Goal: Task Accomplishment & Management: Complete application form

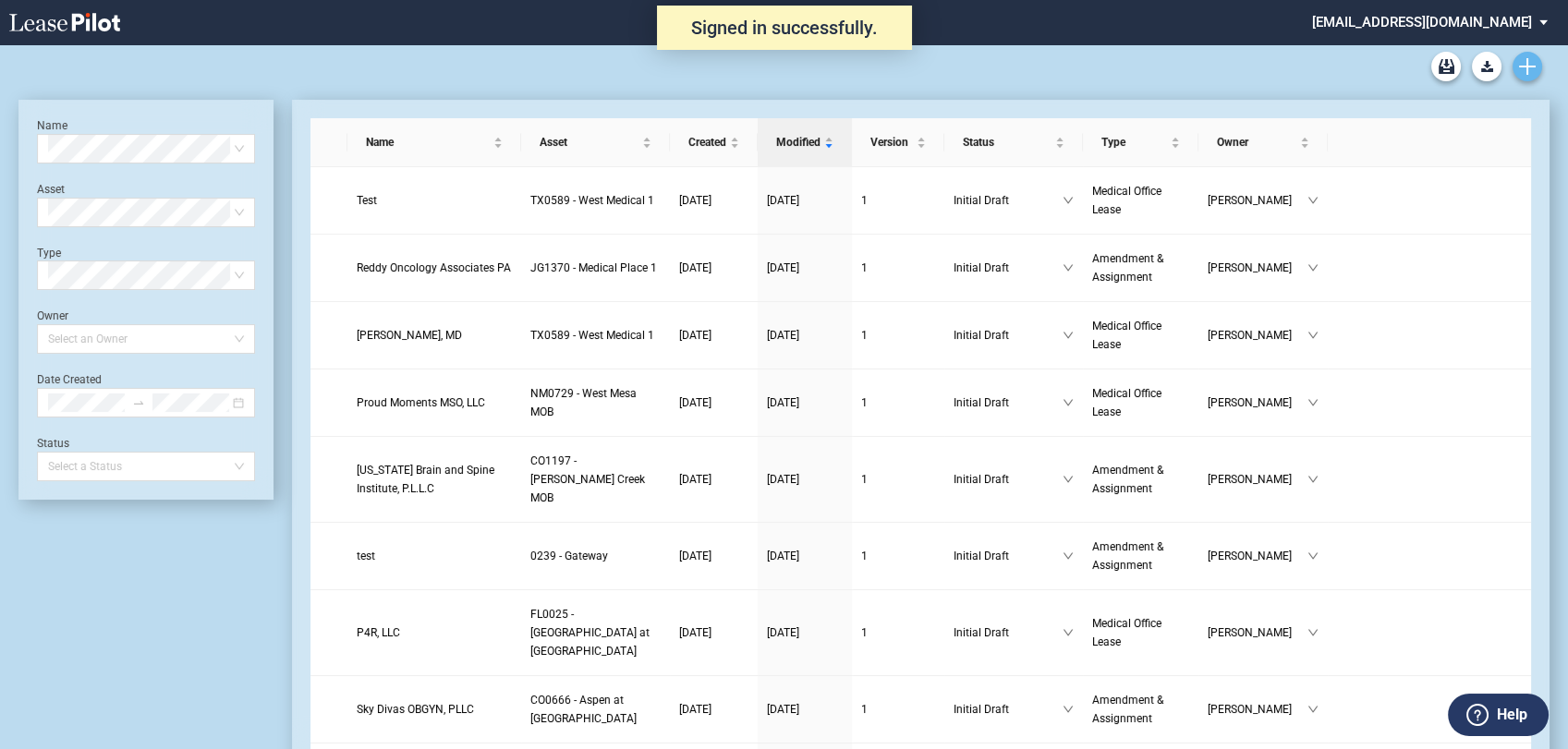
click at [1529, 68] on icon "Create new document" at bounding box center [1527, 66] width 16 height 16
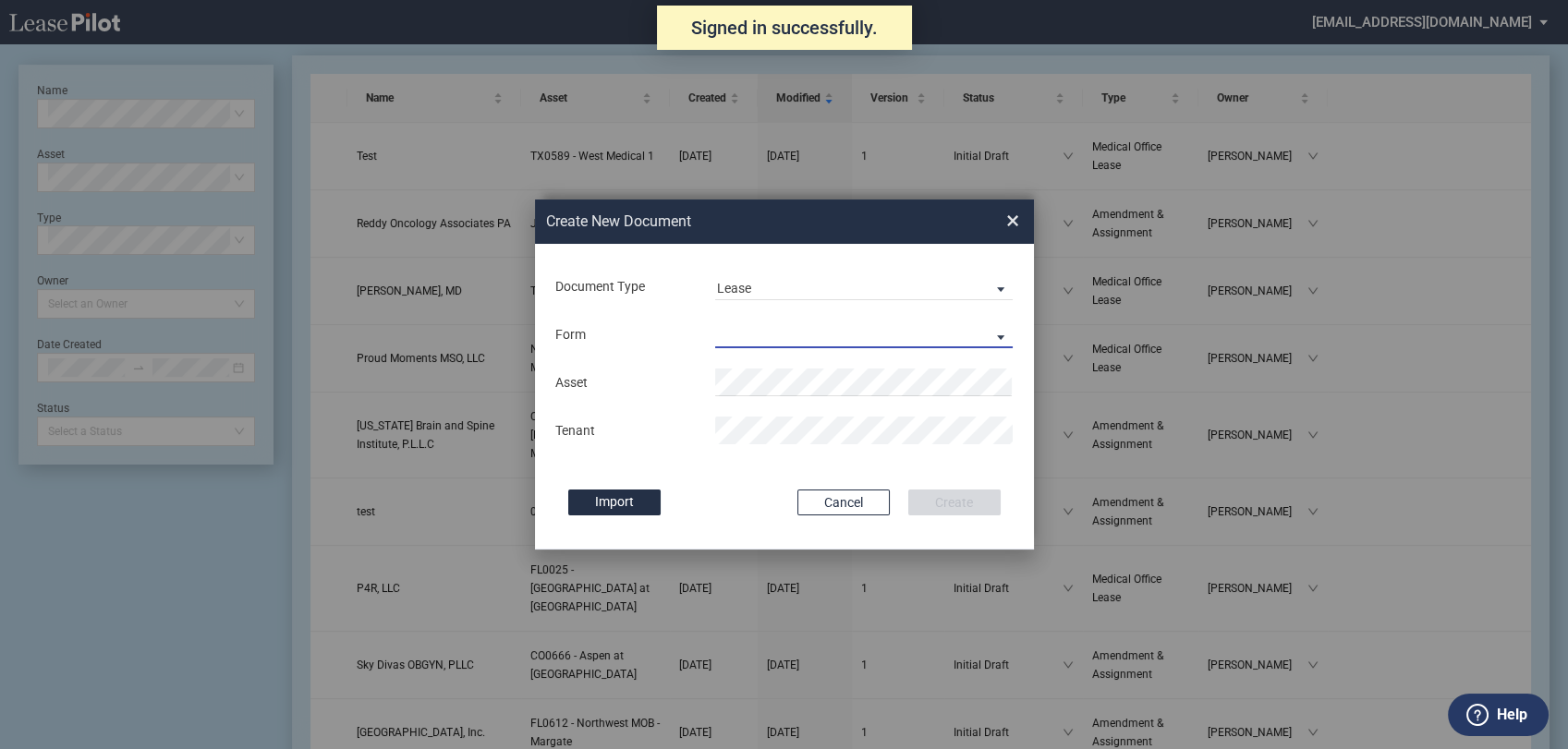
click at [823, 344] on md-select "Medical Office Lease Scottsdale Lease Louisville Lease 1370 Medical Place Lease…" at bounding box center [864, 334] width 298 height 28
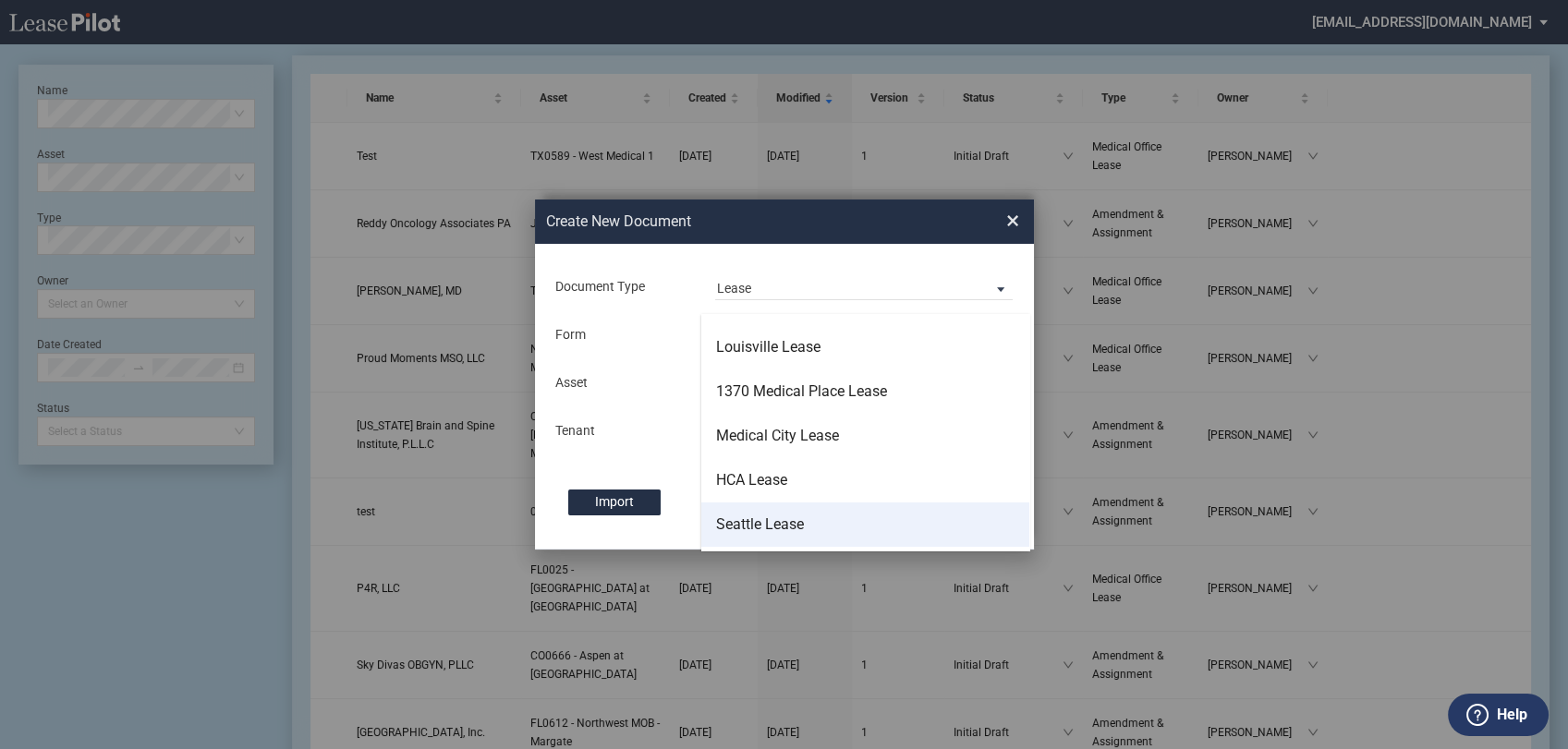
scroll to position [118, 0]
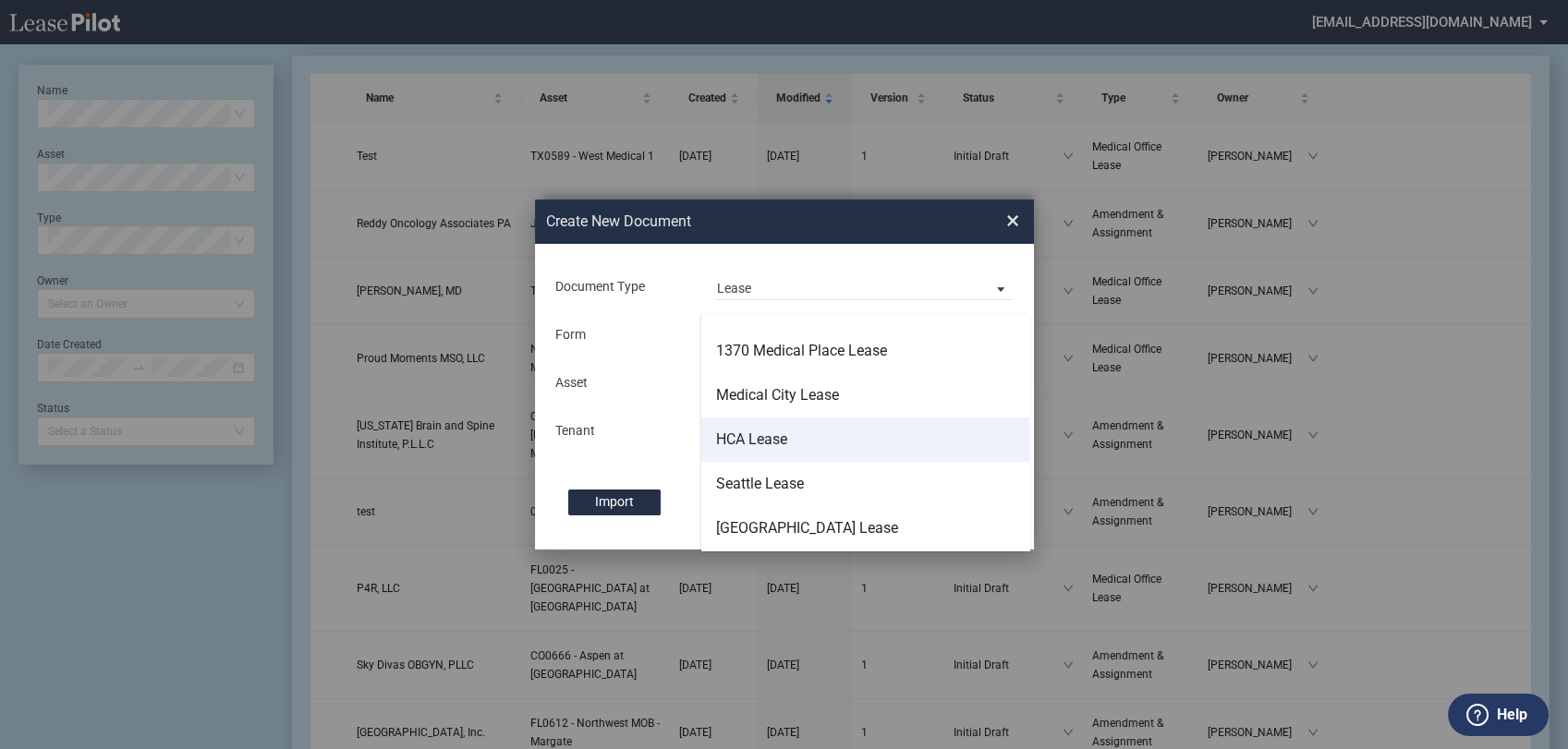
click at [806, 432] on md-option "HCA Lease" at bounding box center [866, 439] width 328 height 44
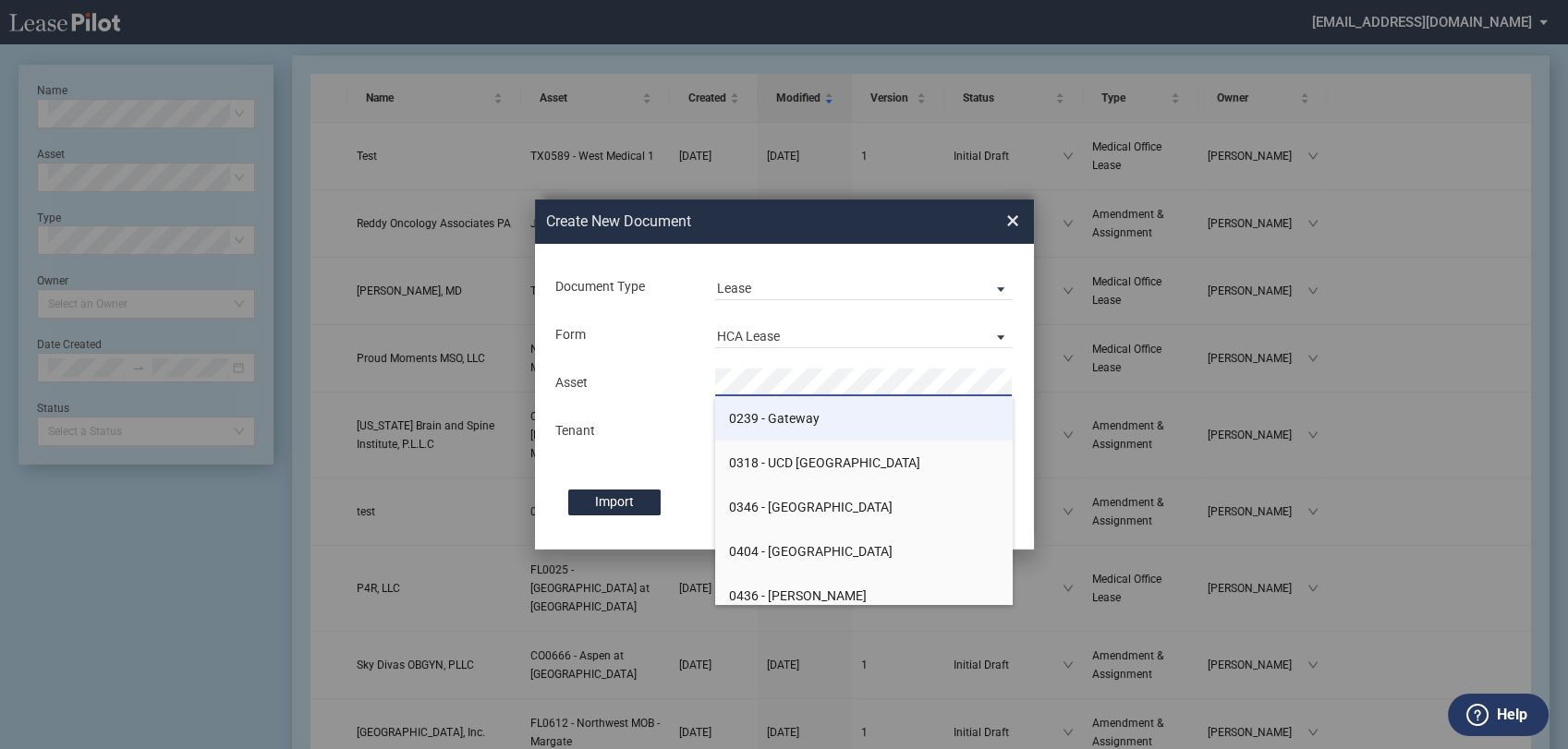
drag, startPoint x: 792, startPoint y: 423, endPoint x: 828, endPoint y: 418, distance: 36.3
click at [804, 422] on span "0239 - Gateway" at bounding box center [774, 417] width 90 height 14
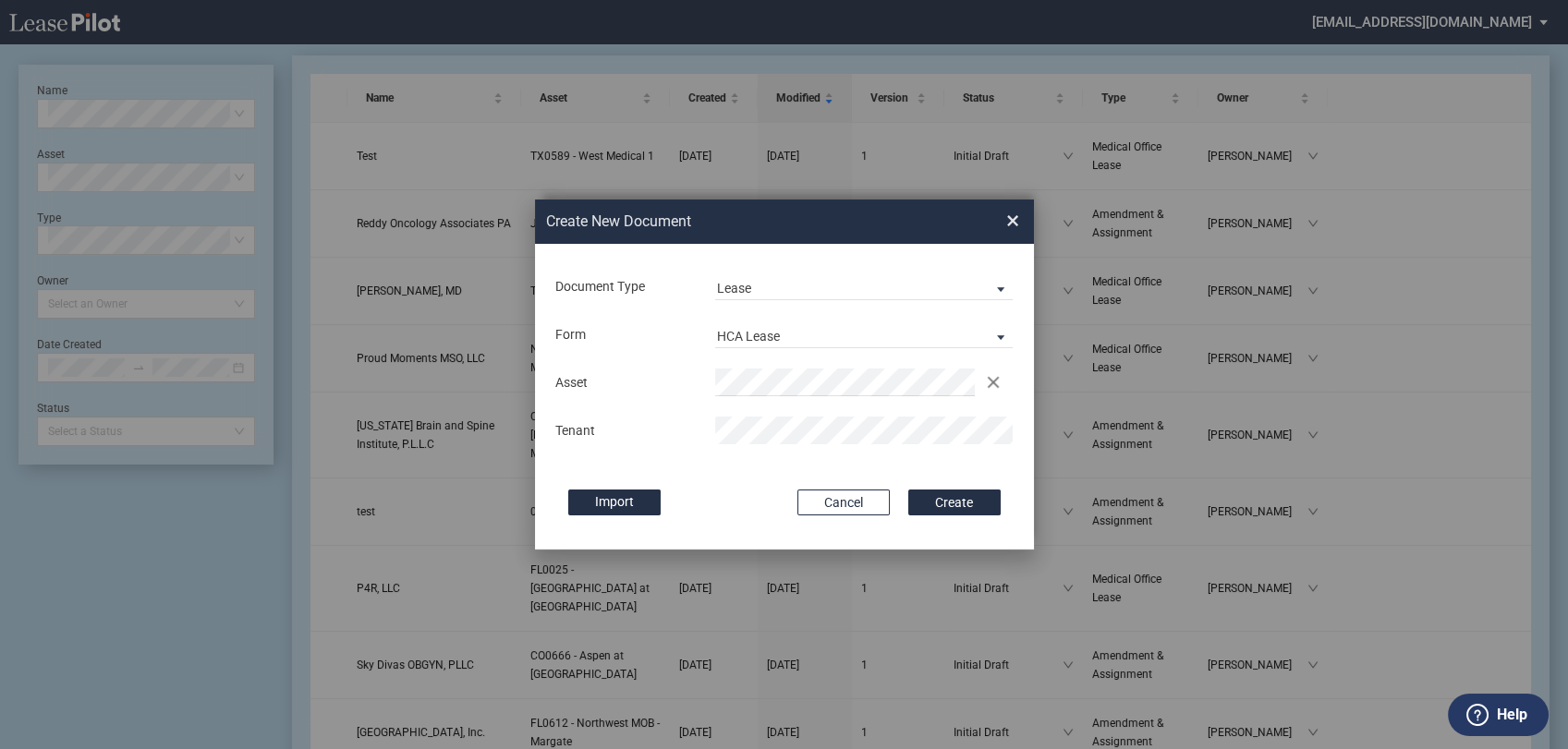
click at [804, 453] on div "Asset Clear Tenant" at bounding box center [784, 407] width 462 height 96
click at [961, 499] on button "Create" at bounding box center [954, 502] width 92 height 26
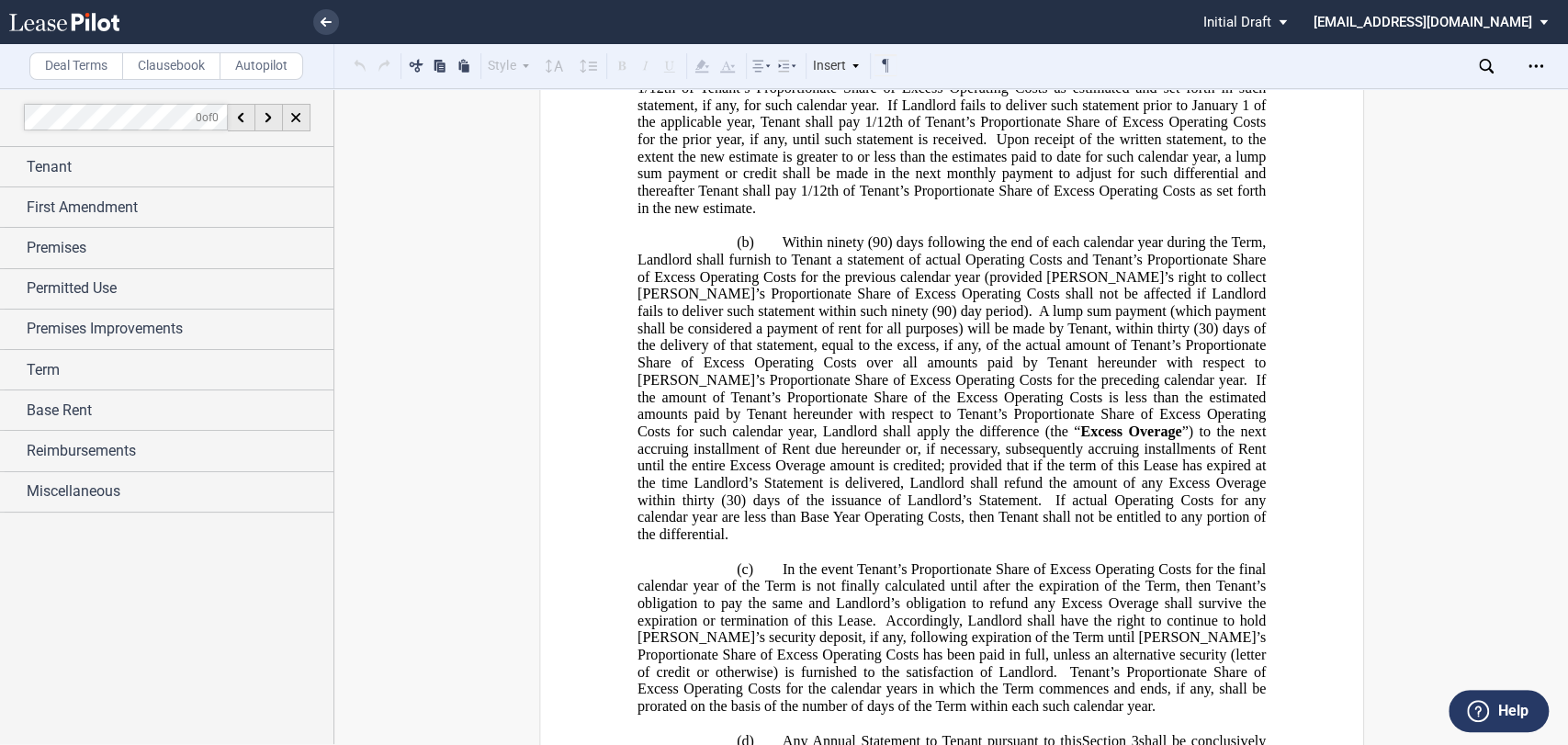
scroll to position [2755, 0]
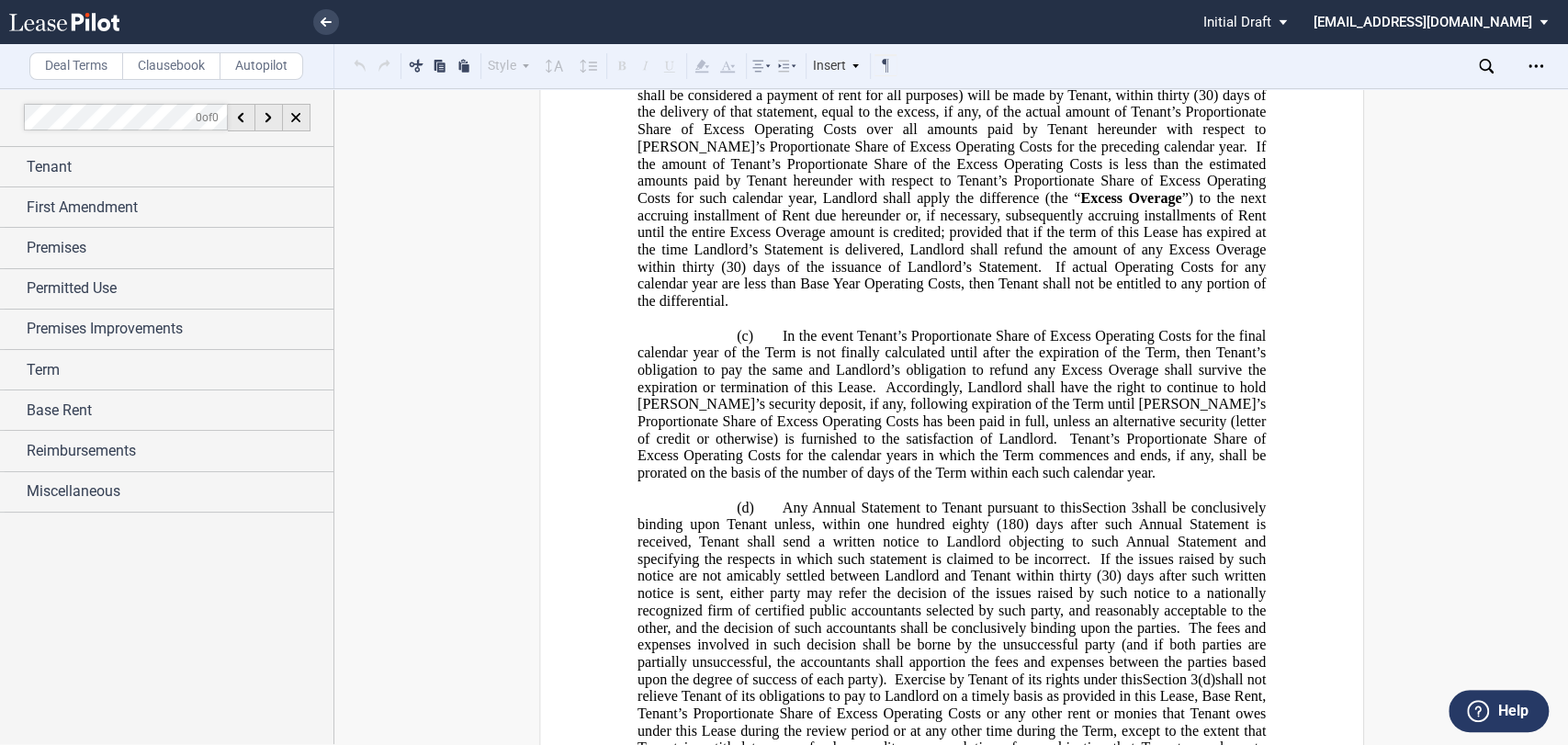
drag, startPoint x: 1538, startPoint y: 58, endPoint x: 1506, endPoint y: 68, distance: 33.5
click at [1538, 59] on icon "Open Lease options menu" at bounding box center [1535, 66] width 14 height 14
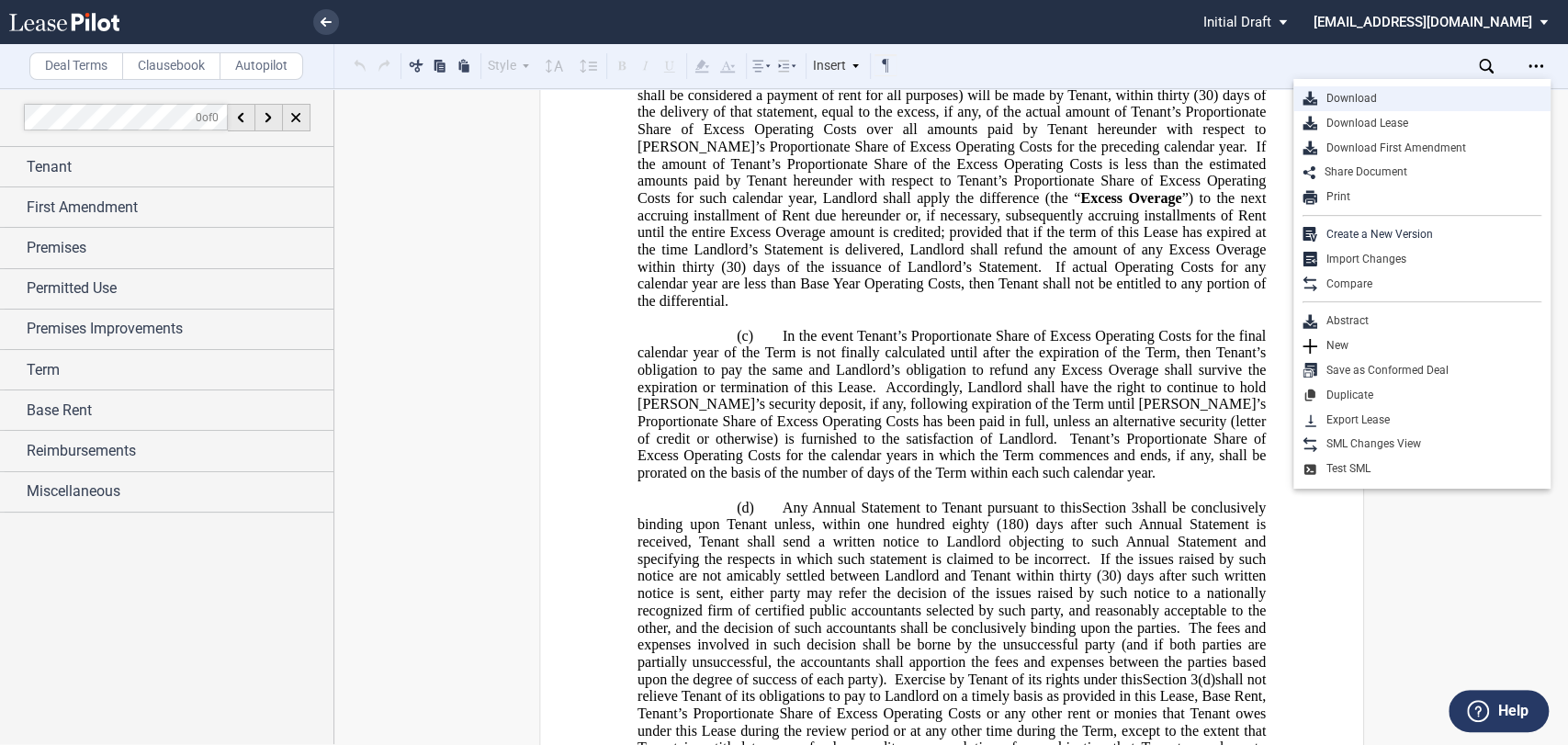
click at [1369, 93] on div "Download" at bounding box center [1429, 98] width 224 height 15
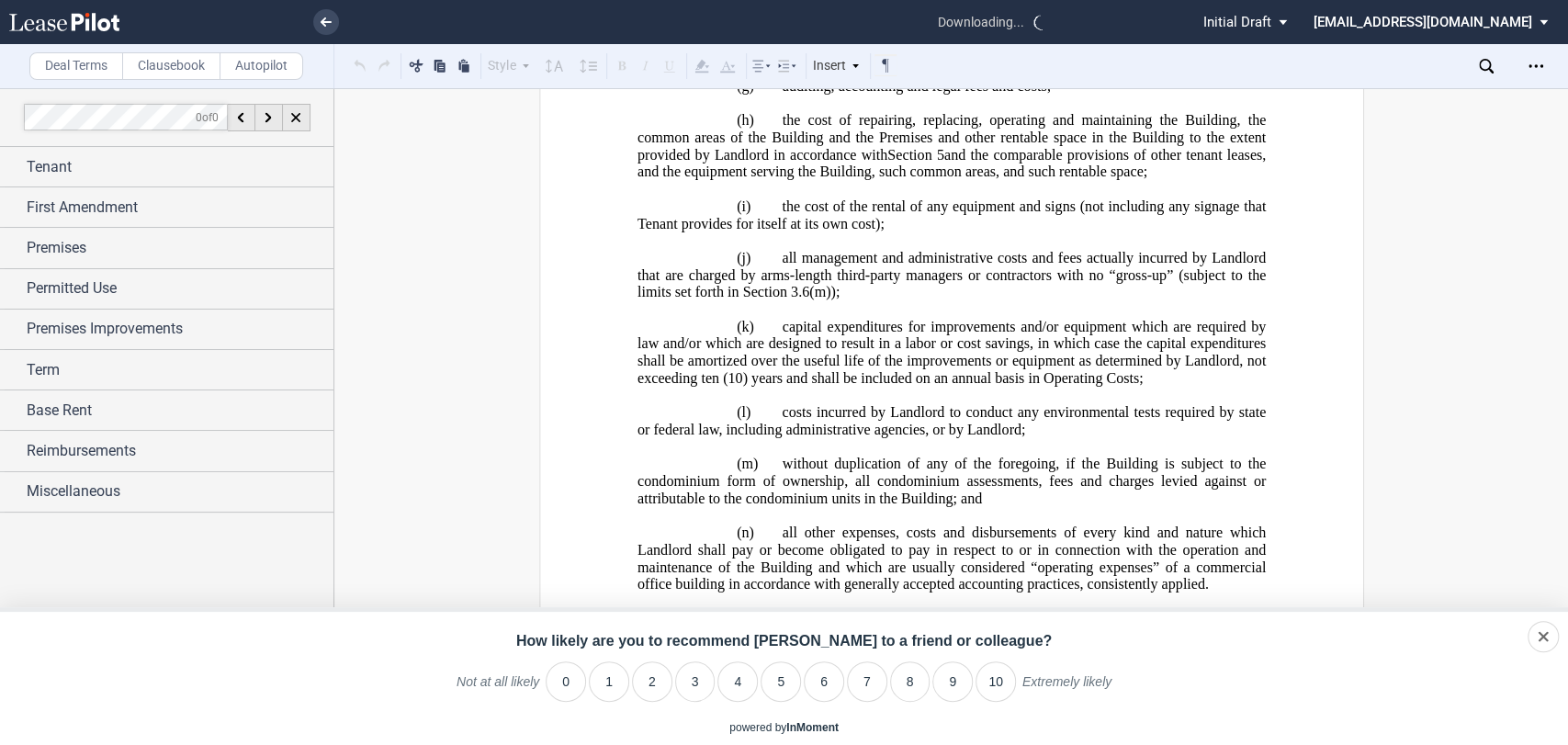
scroll to position [4387, 0]
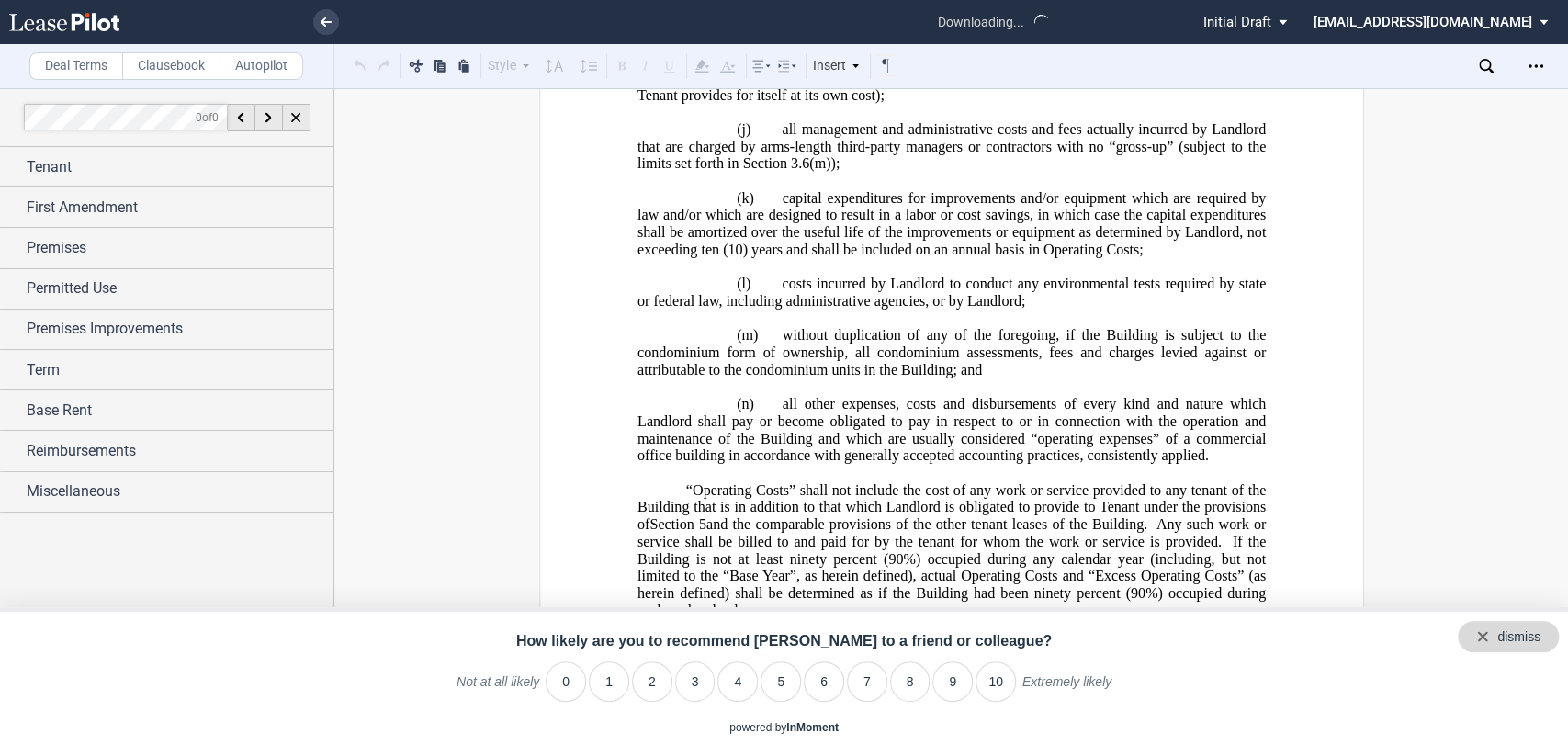
click at [1546, 638] on div "dismiss" at bounding box center [1508, 636] width 101 height 31
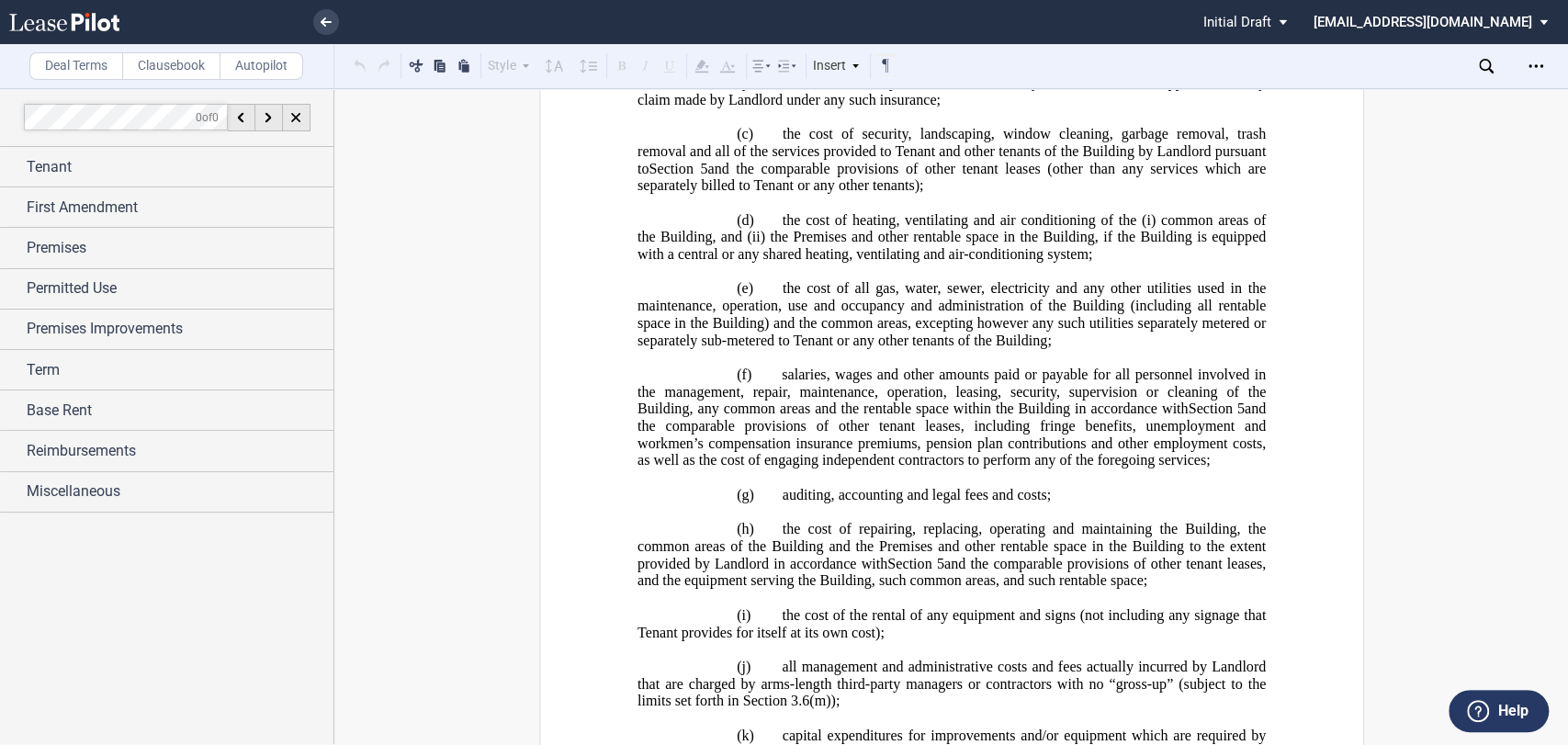
scroll to position [3570, 0]
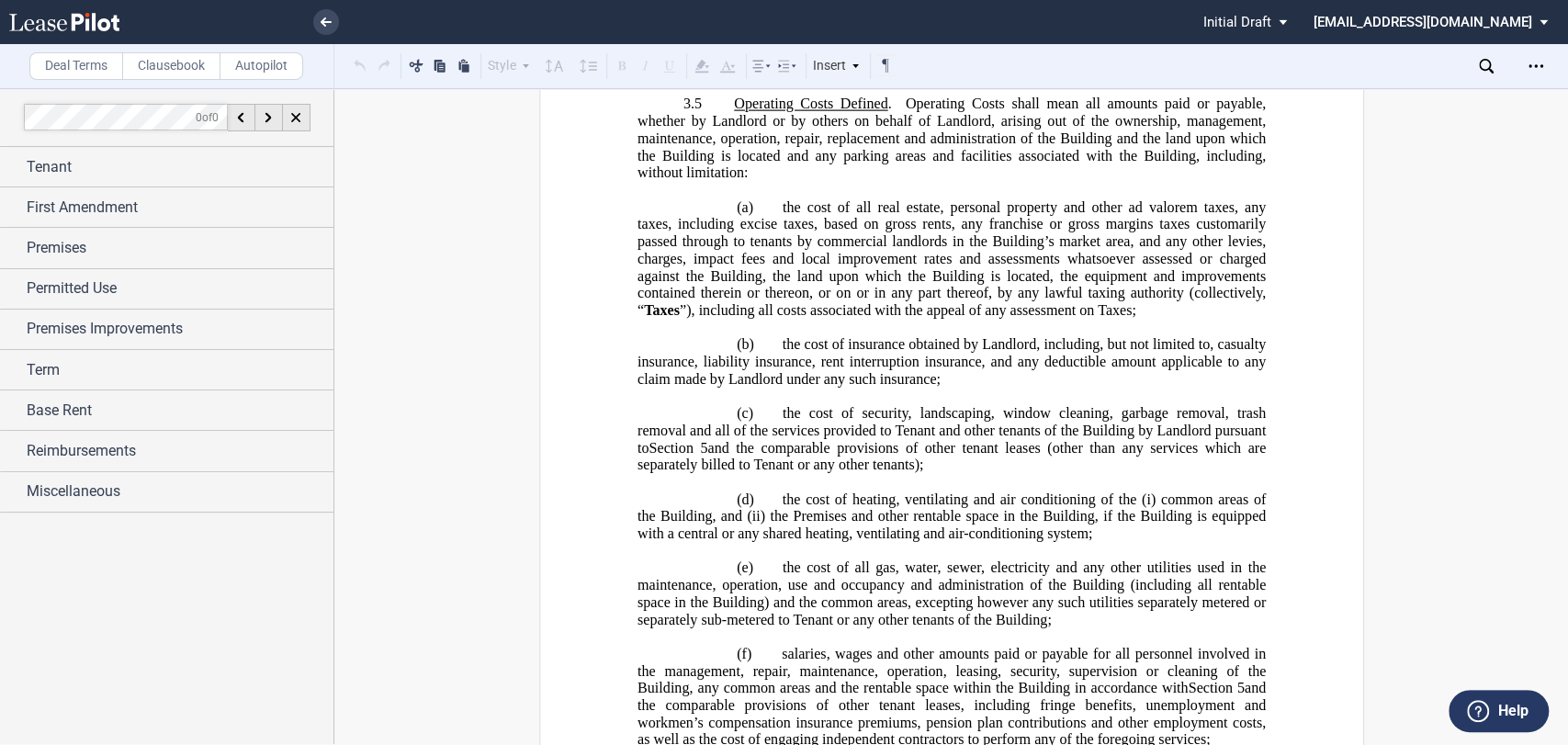
click at [1498, 18] on md-select "healthpeak@leasepilot.co Super Admin Area Admin Area Settings Sign Out" at bounding box center [1437, 20] width 252 height 41
click at [1159, 72] on md-backdrop at bounding box center [784, 372] width 1568 height 745
click at [107, 21] on use at bounding box center [65, 21] width 111 height 18
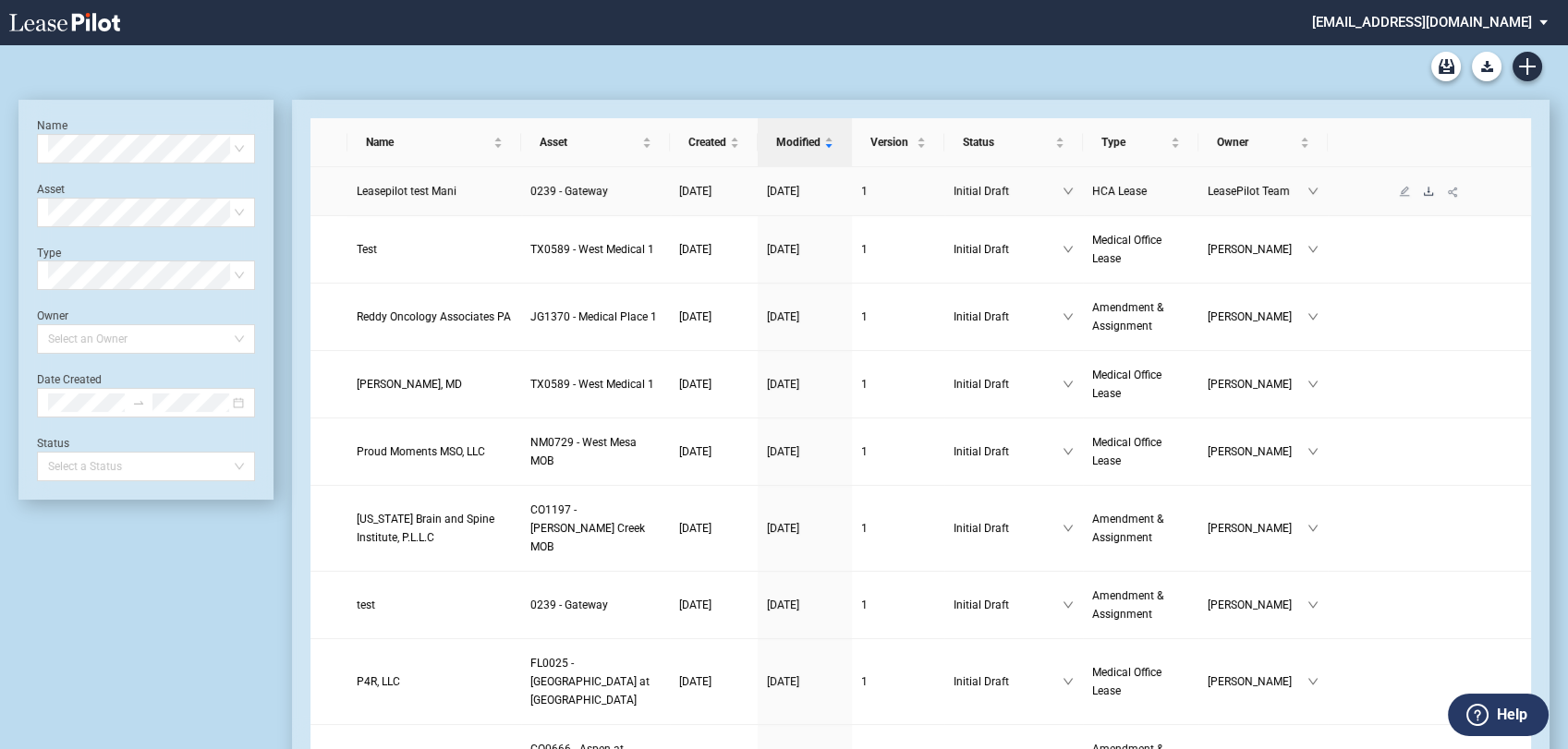
click at [1428, 189] on icon "download" at bounding box center [1429, 190] width 10 height 9
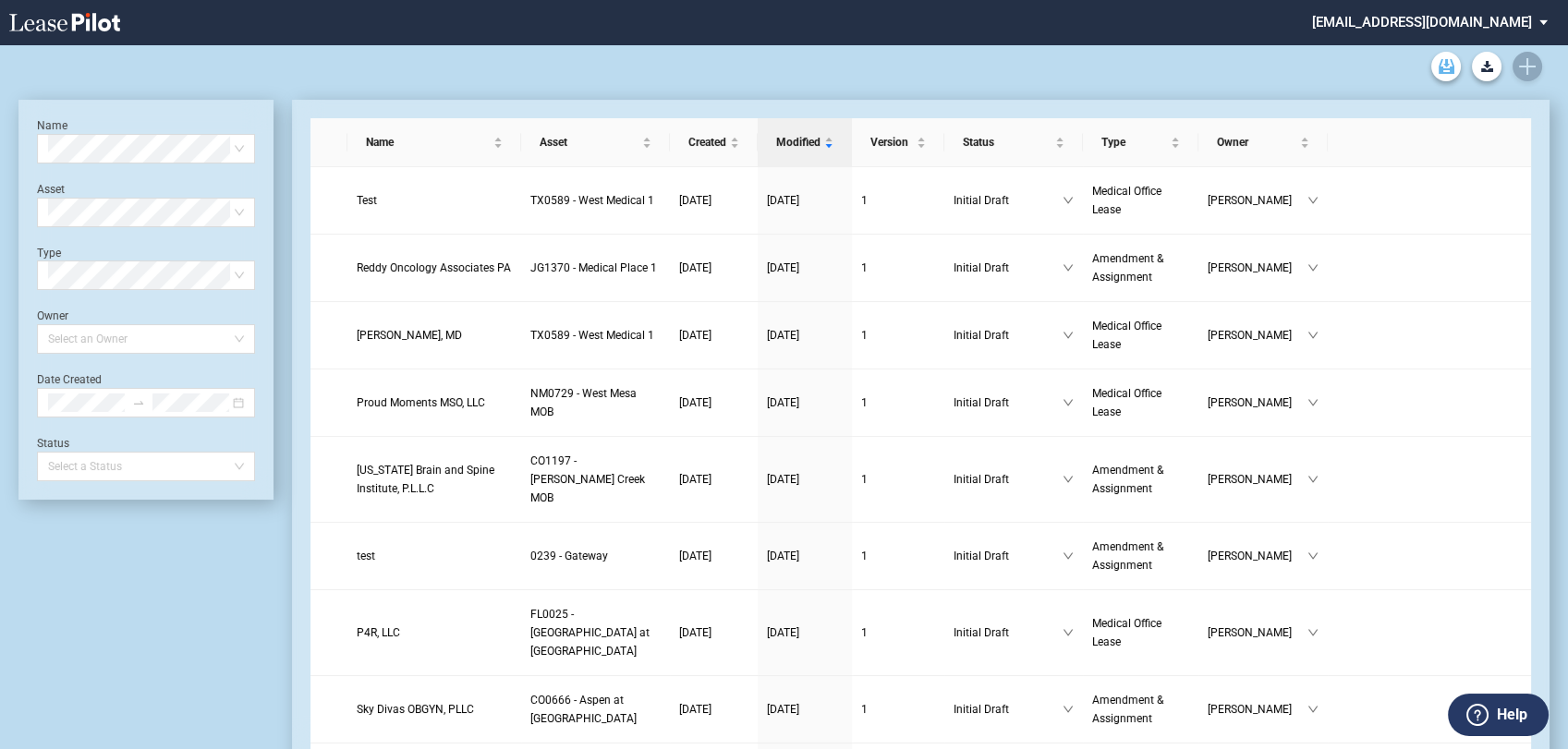
click at [1450, 71] on use "Archive" at bounding box center [1446, 66] width 15 height 14
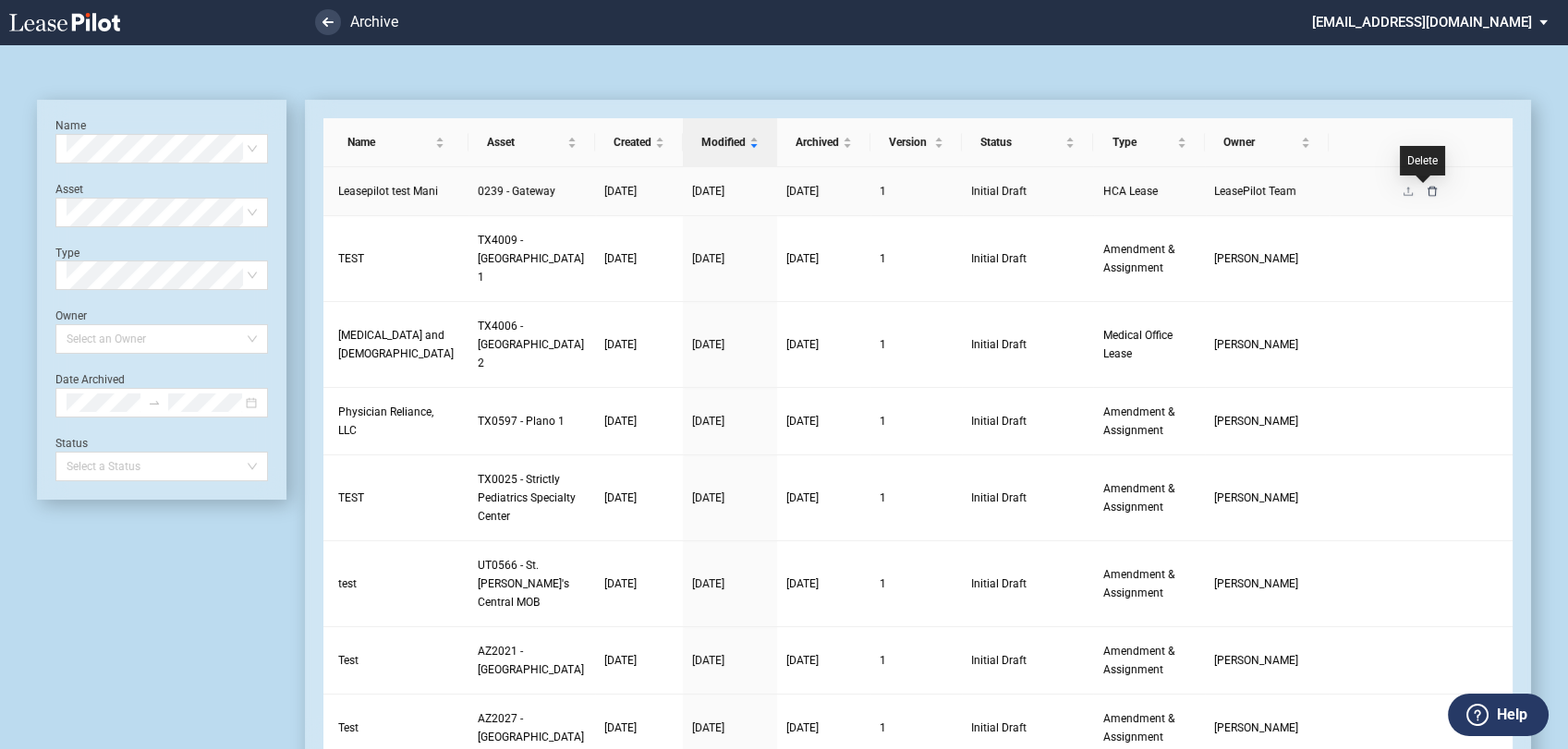
click at [1428, 187] on icon "delete" at bounding box center [1433, 191] width 10 height 11
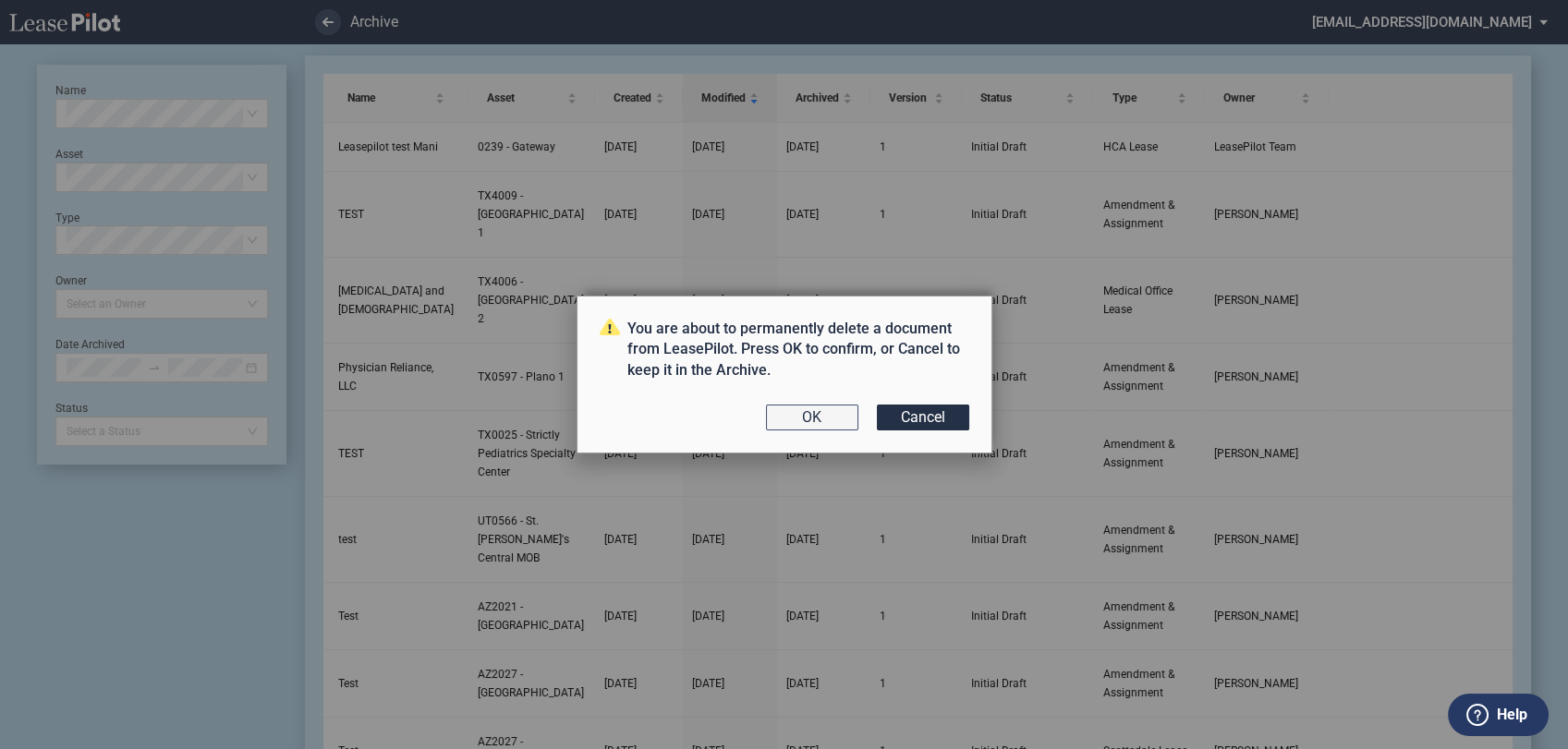
click at [824, 409] on button "OK" at bounding box center [812, 417] width 92 height 26
